Goal: Information Seeking & Learning: Check status

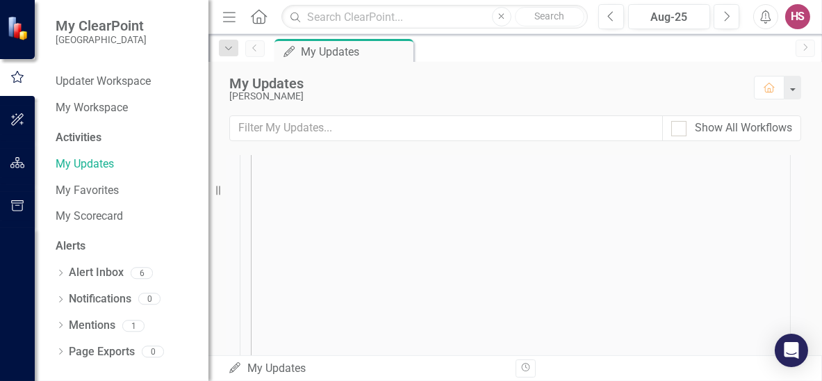
scroll to position [24, 0]
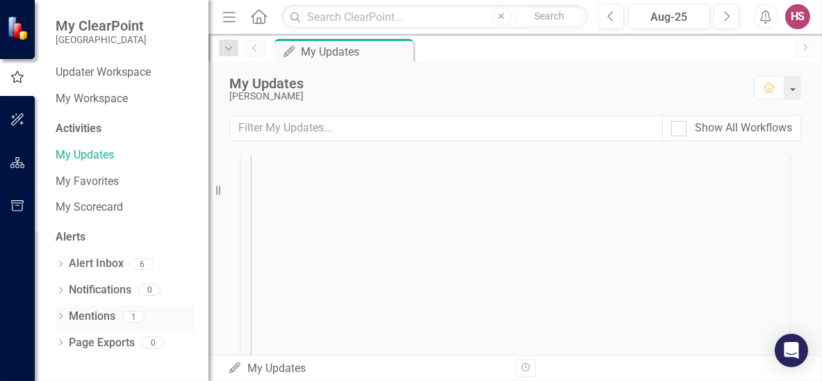
click at [97, 311] on link "Mentions" at bounding box center [92, 316] width 47 height 16
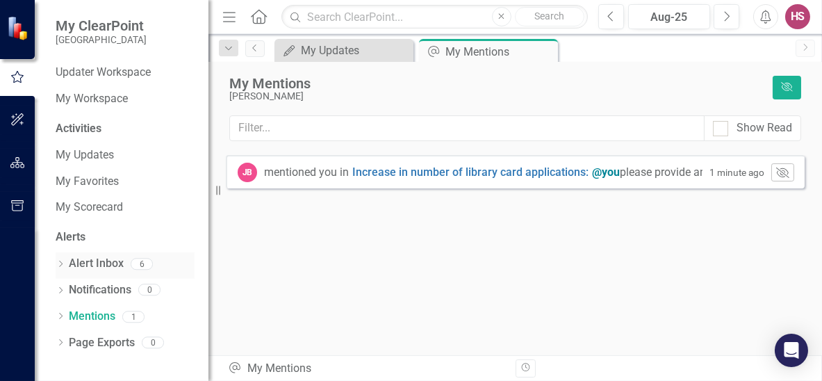
click at [97, 266] on link "Alert Inbox" at bounding box center [96, 264] width 55 height 16
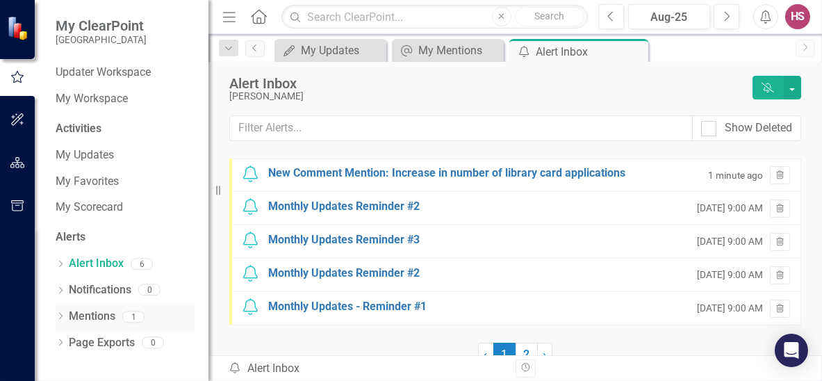
click at [82, 313] on link "Mentions" at bounding box center [92, 316] width 47 height 16
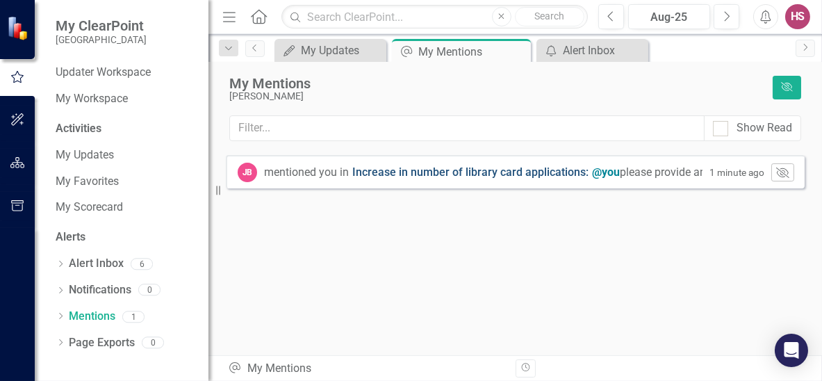
click at [474, 174] on link "Increase in number of library card applications :" at bounding box center [470, 173] width 236 height 16
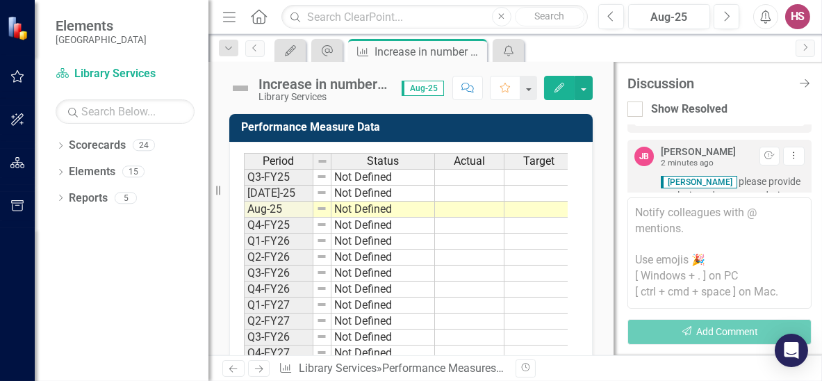
click at [550, 85] on button "Edit" at bounding box center [559, 88] width 31 height 24
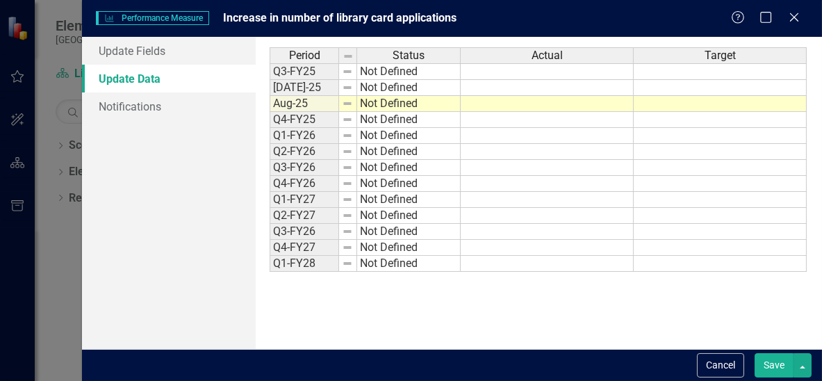
drag, startPoint x: 725, startPoint y: 367, endPoint x: 552, endPoint y: 204, distance: 237.9
click at [725, 367] on button "Cancel" at bounding box center [720, 365] width 47 height 24
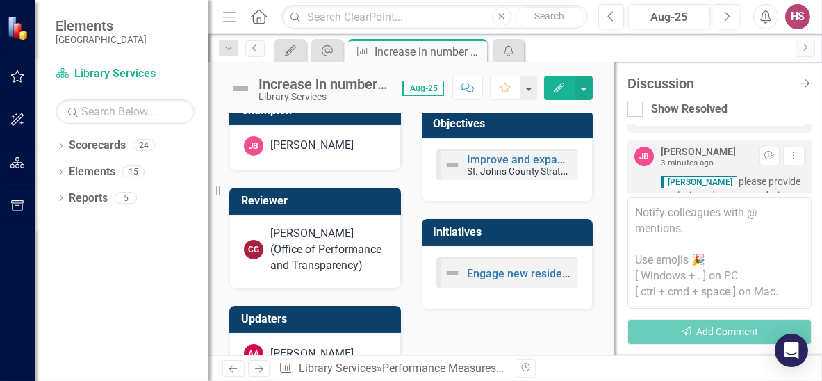
scroll to position [704, 0]
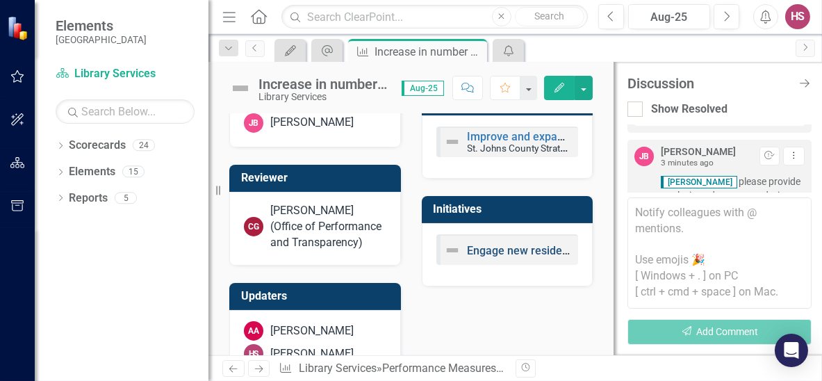
click at [513, 257] on link "Engage new residents & employees" at bounding box center [557, 250] width 178 height 13
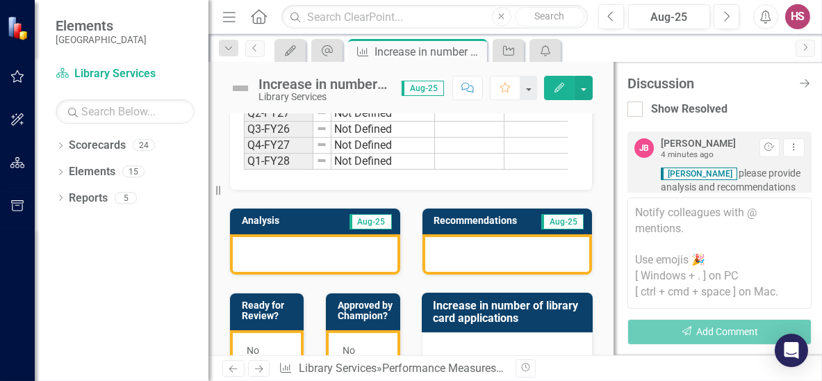
scroll to position [208, 0]
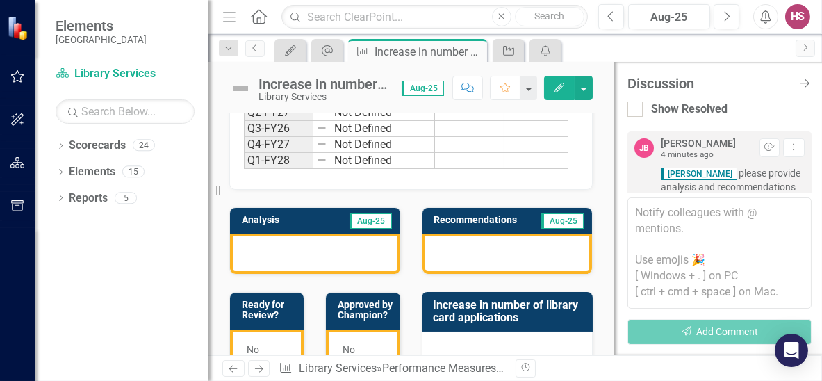
click at [279, 262] on div at bounding box center [315, 253] width 170 height 40
click at [509, 261] on div at bounding box center [507, 253] width 170 height 40
click at [556, 90] on icon "Edit" at bounding box center [559, 88] width 13 height 10
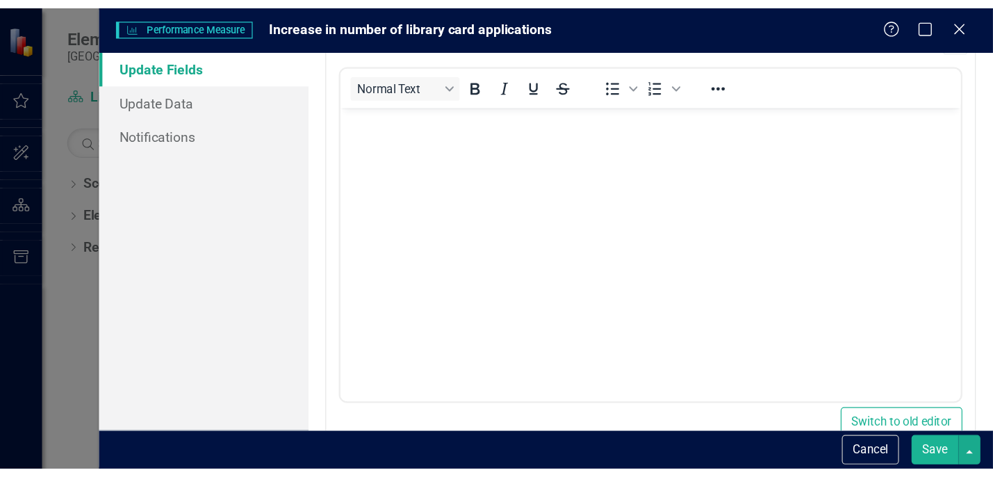
scroll to position [0, 0]
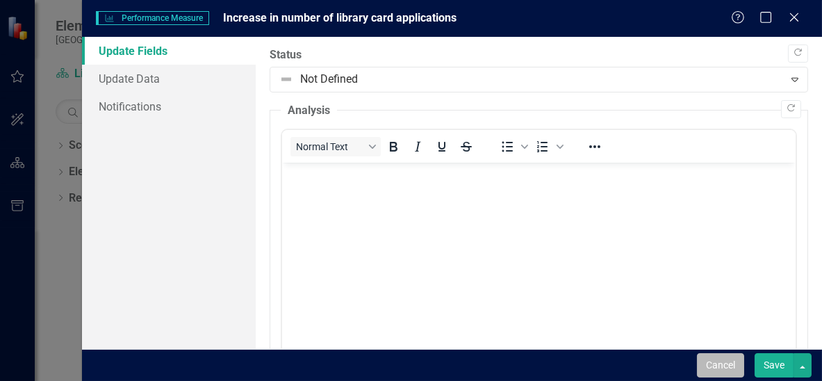
click at [716, 362] on button "Cancel" at bounding box center [720, 365] width 47 height 24
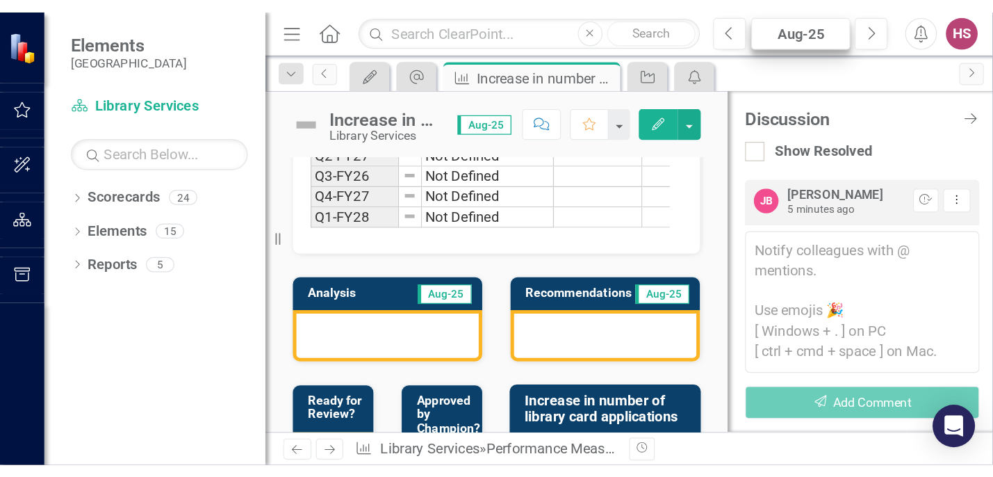
scroll to position [143, 0]
